Goal: Check status: Check status

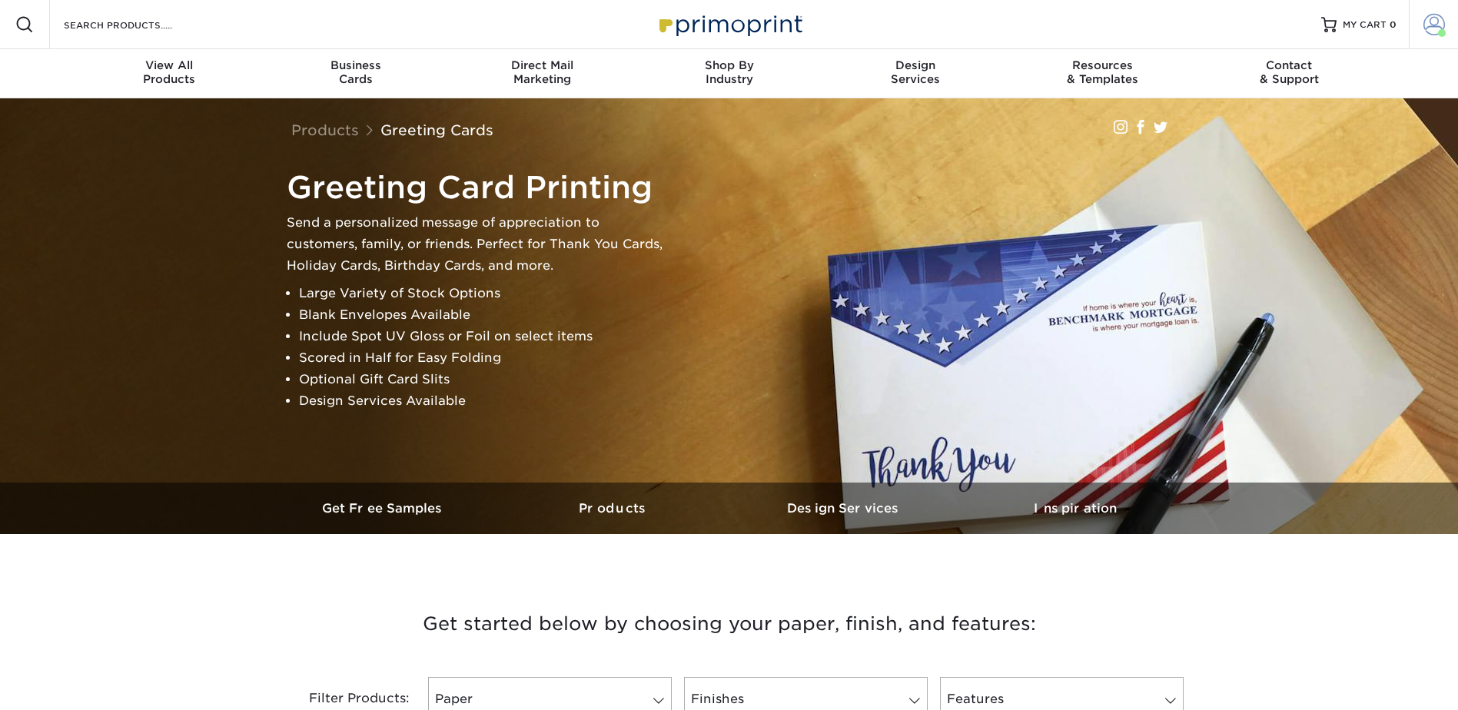
click at [1434, 21] on span at bounding box center [1435, 25] width 22 height 22
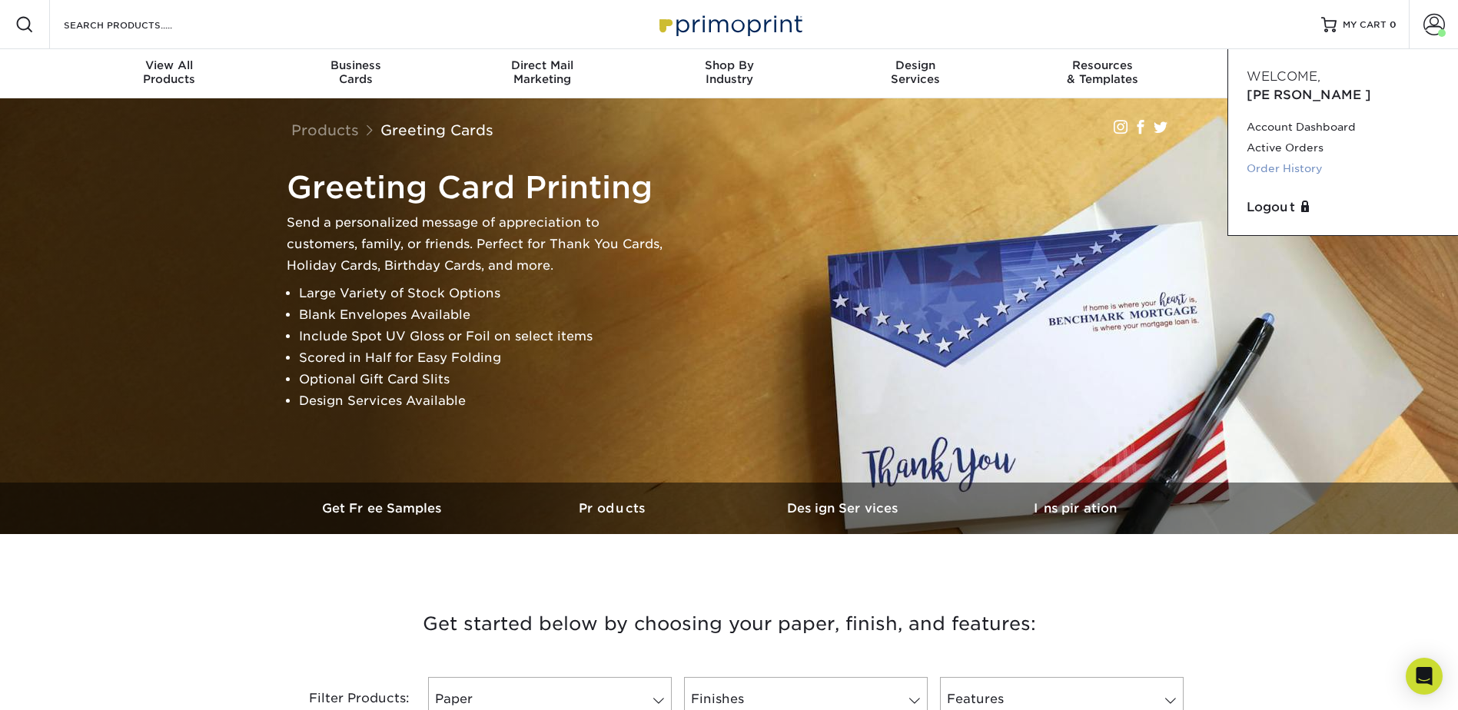
click at [1297, 158] on link "Order History" at bounding box center [1343, 168] width 193 height 21
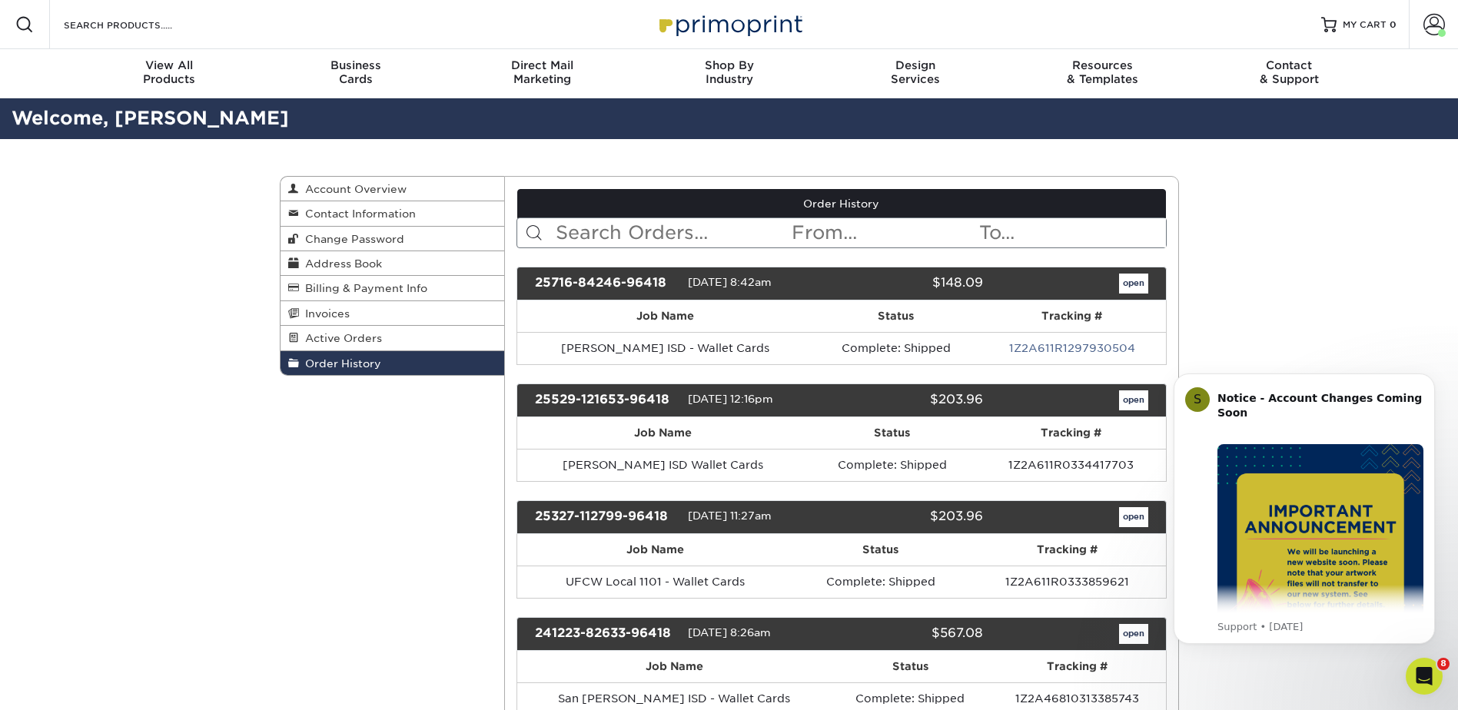
click at [367, 356] on link "Order History" at bounding box center [393, 363] width 224 height 24
click at [341, 308] on span "Invoices" at bounding box center [324, 313] width 51 height 12
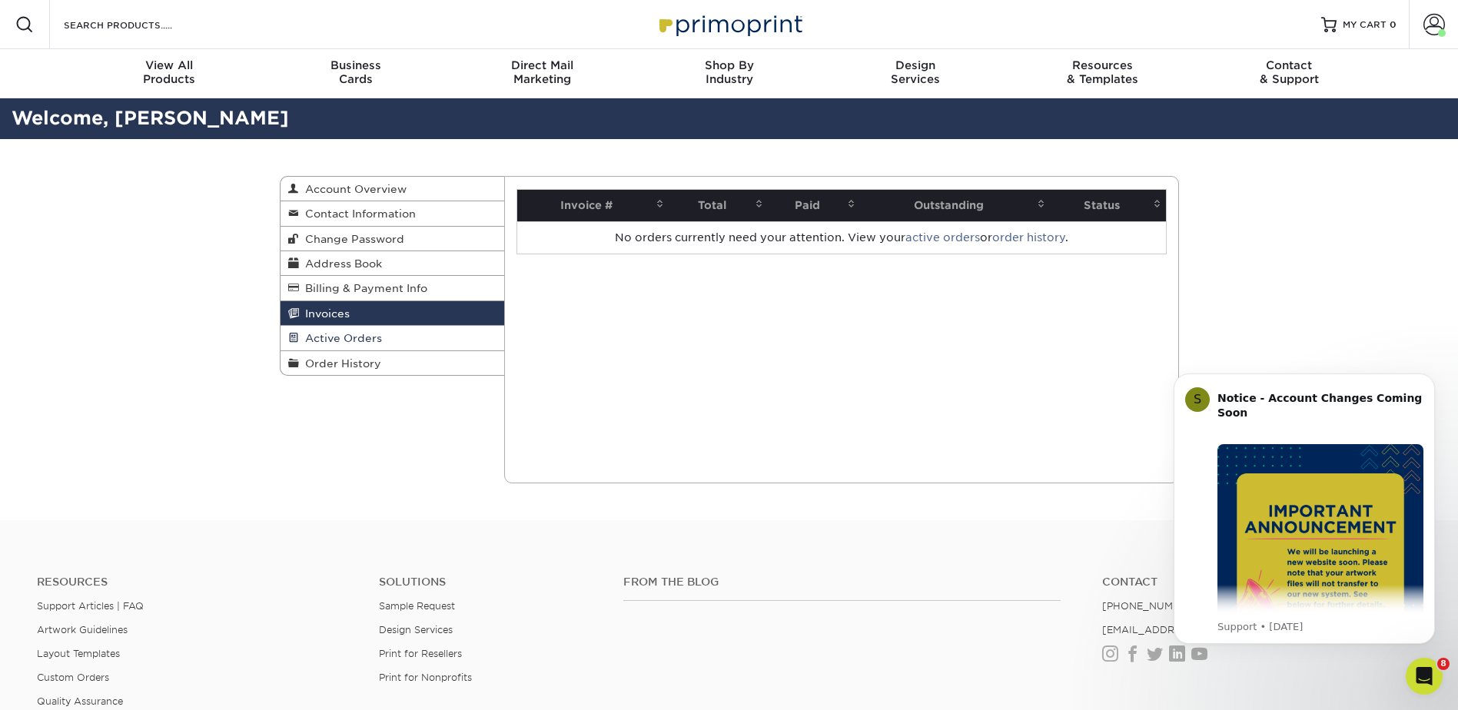
click at [367, 333] on span "Active Orders" at bounding box center [340, 338] width 83 height 12
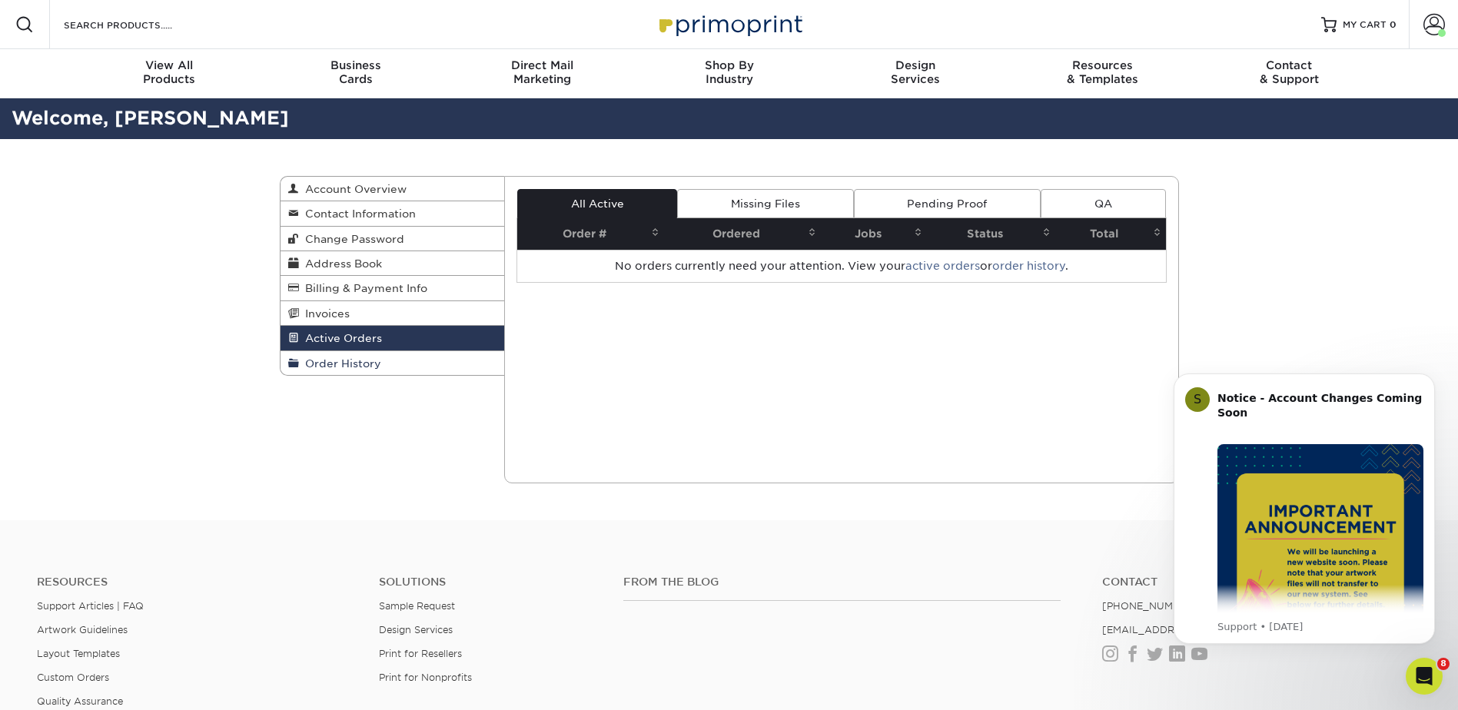
click at [371, 353] on link "Order History" at bounding box center [393, 363] width 224 height 24
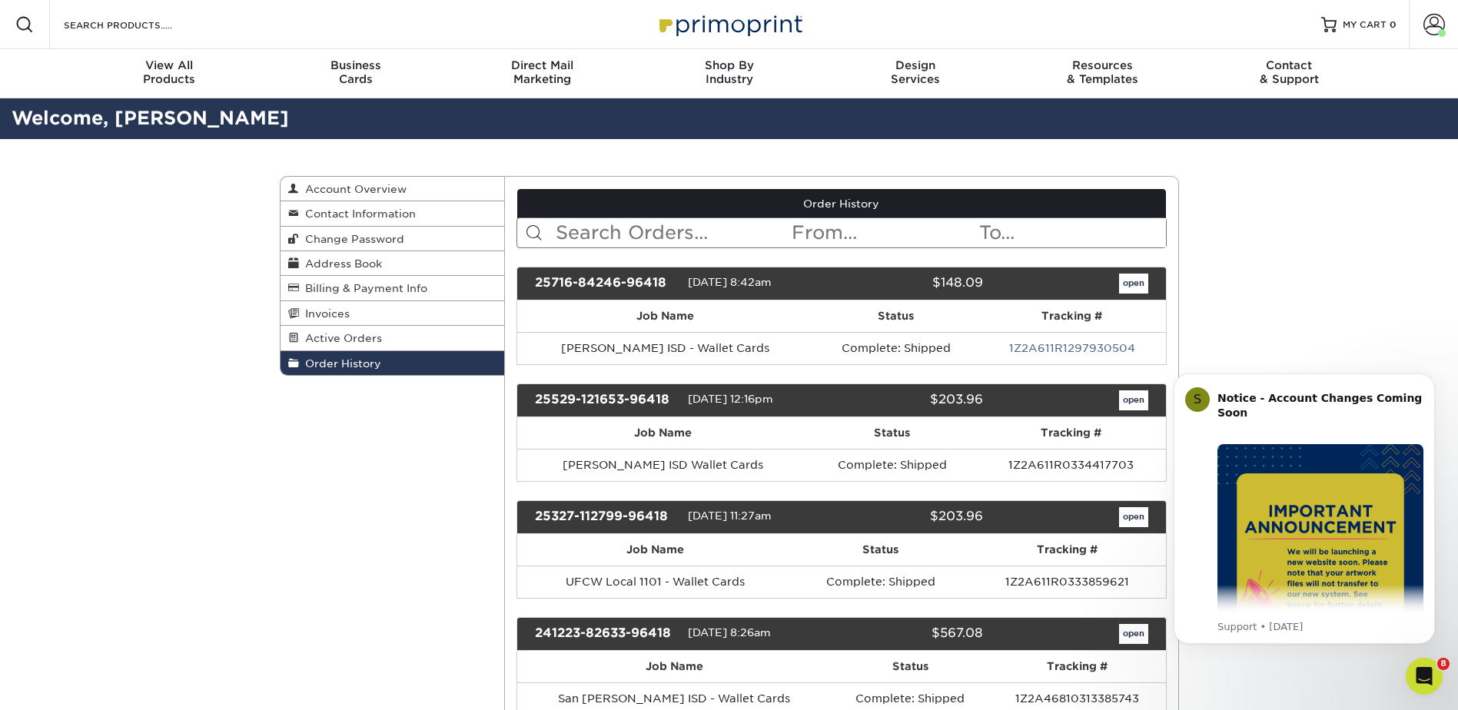
drag, startPoint x: 307, startPoint y: 479, endPoint x: 335, endPoint y: 403, distance: 81.0
